Goal: Information Seeking & Learning: Learn about a topic

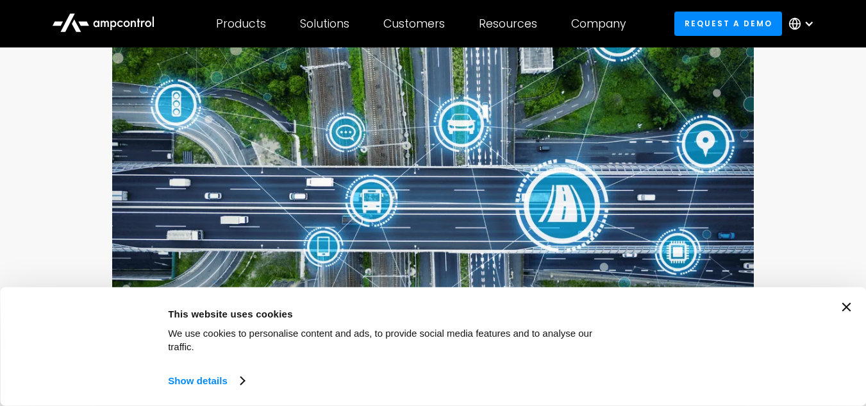
scroll to position [167, 0]
click at [856, 323] on div "Consent Details [#IABV2SETTINGS#] About This website uses cookies We use cookie…" at bounding box center [433, 346] width 866 height 119
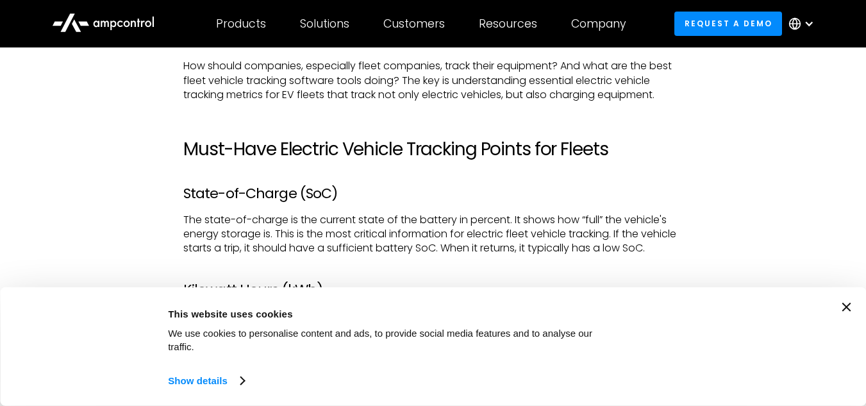
scroll to position [653, 0]
click at [848, 312] on icon "Close banner" at bounding box center [846, 307] width 9 height 9
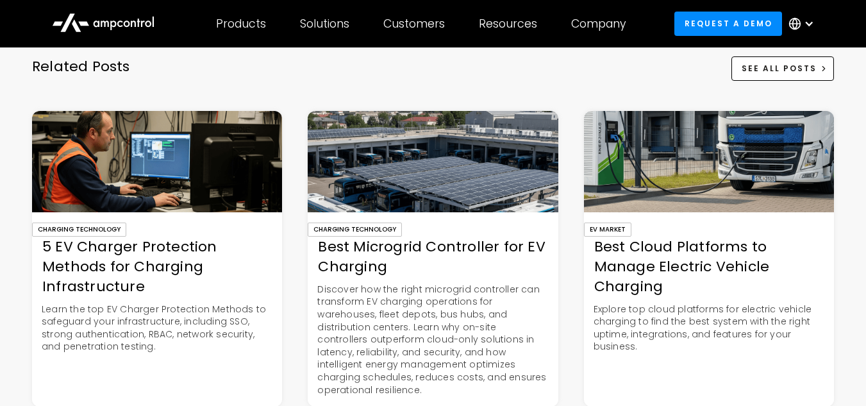
scroll to position [2395, 0]
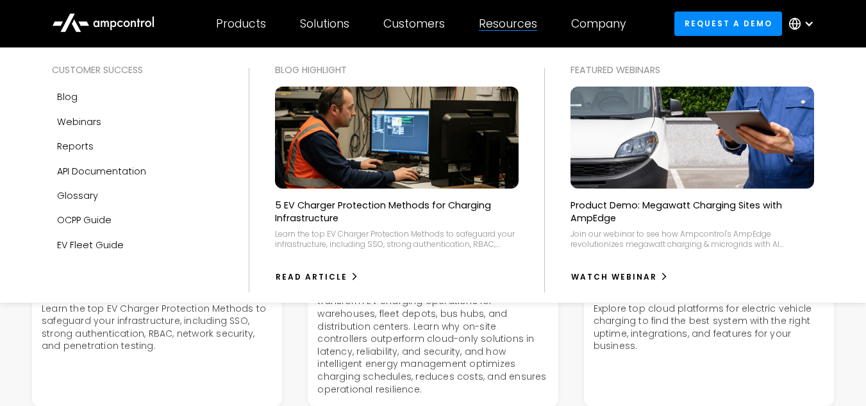
click at [511, 17] on div "Resources" at bounding box center [508, 24] width 58 height 14
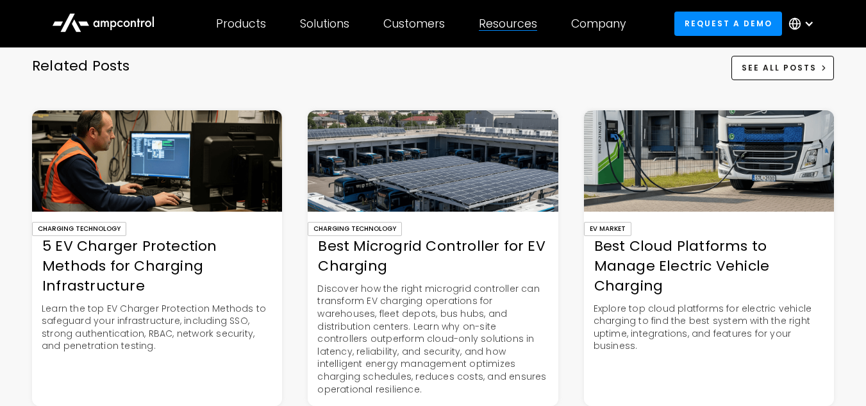
click at [511, 17] on div "Resources" at bounding box center [508, 24] width 58 height 14
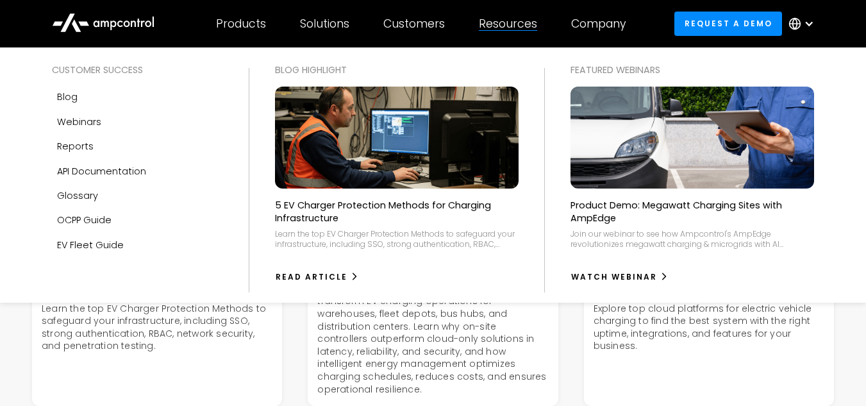
click at [511, 17] on div "Resources" at bounding box center [508, 24] width 58 height 14
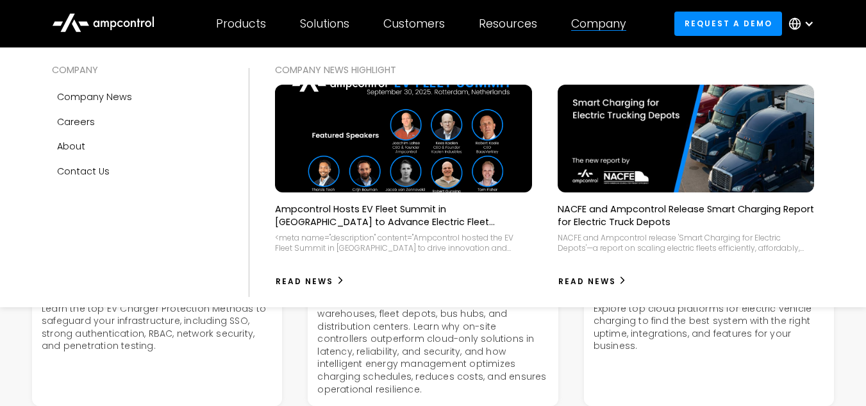
click at [605, 28] on div "Company" at bounding box center [598, 24] width 55 height 14
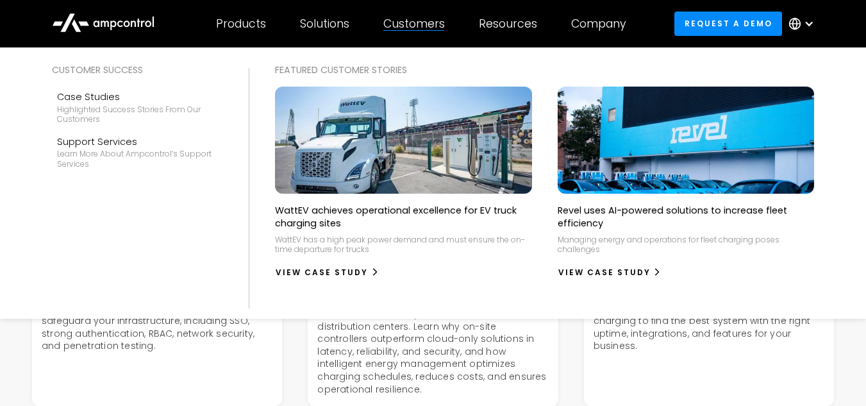
click at [407, 31] on div "Customers" at bounding box center [414, 24] width 62 height 14
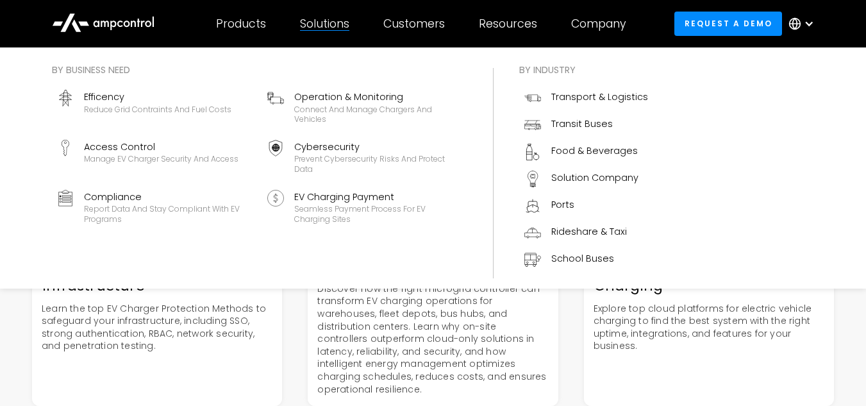
click at [349, 27] on div "Solutions" at bounding box center [324, 24] width 49 height 14
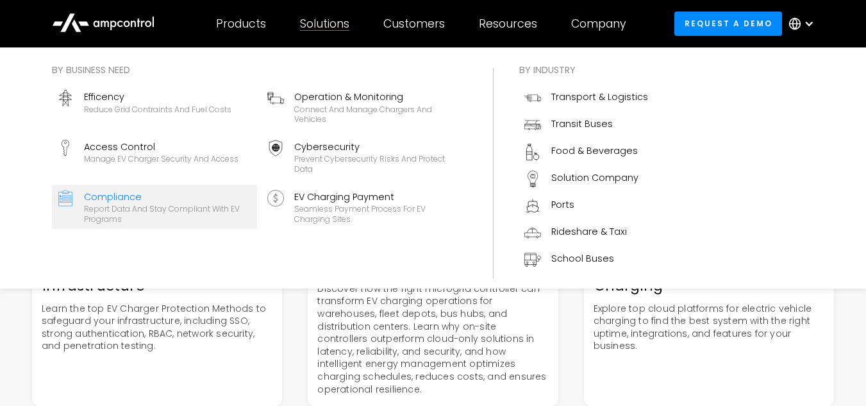
click at [117, 206] on div "Report data and stay compliant with EV programs" at bounding box center [168, 214] width 168 height 20
